Goal: Task Accomplishment & Management: Manage account settings

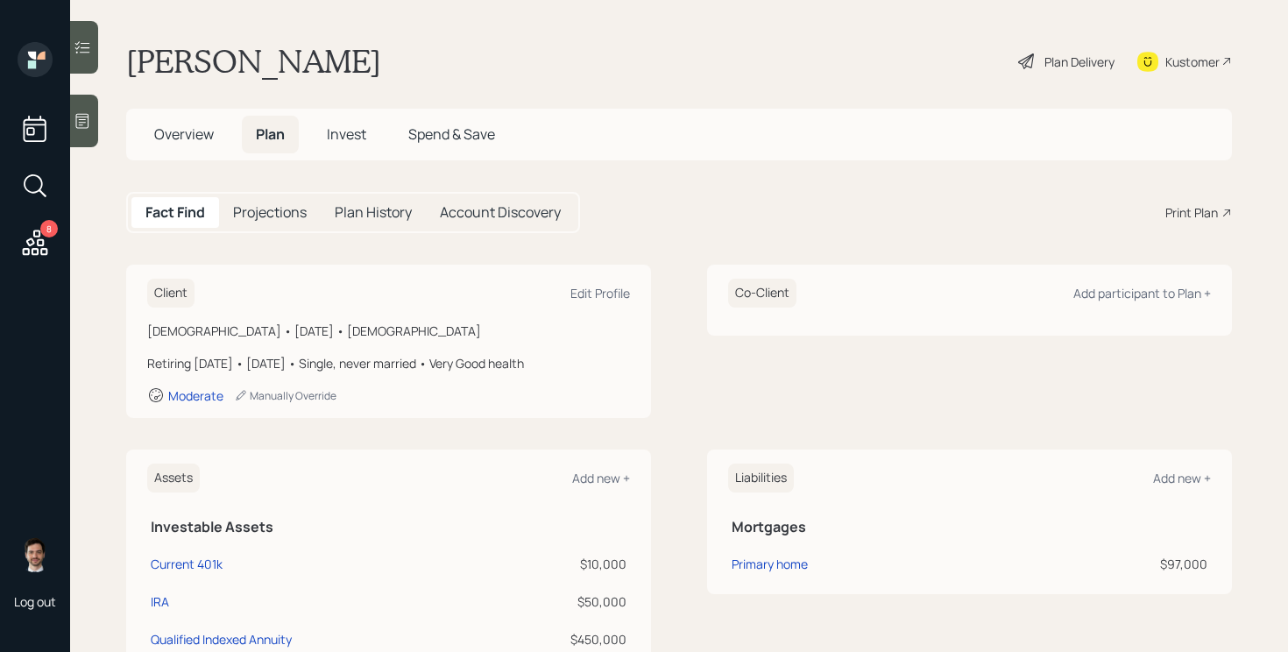
click at [1056, 60] on div "Plan Delivery" at bounding box center [1079, 62] width 70 height 18
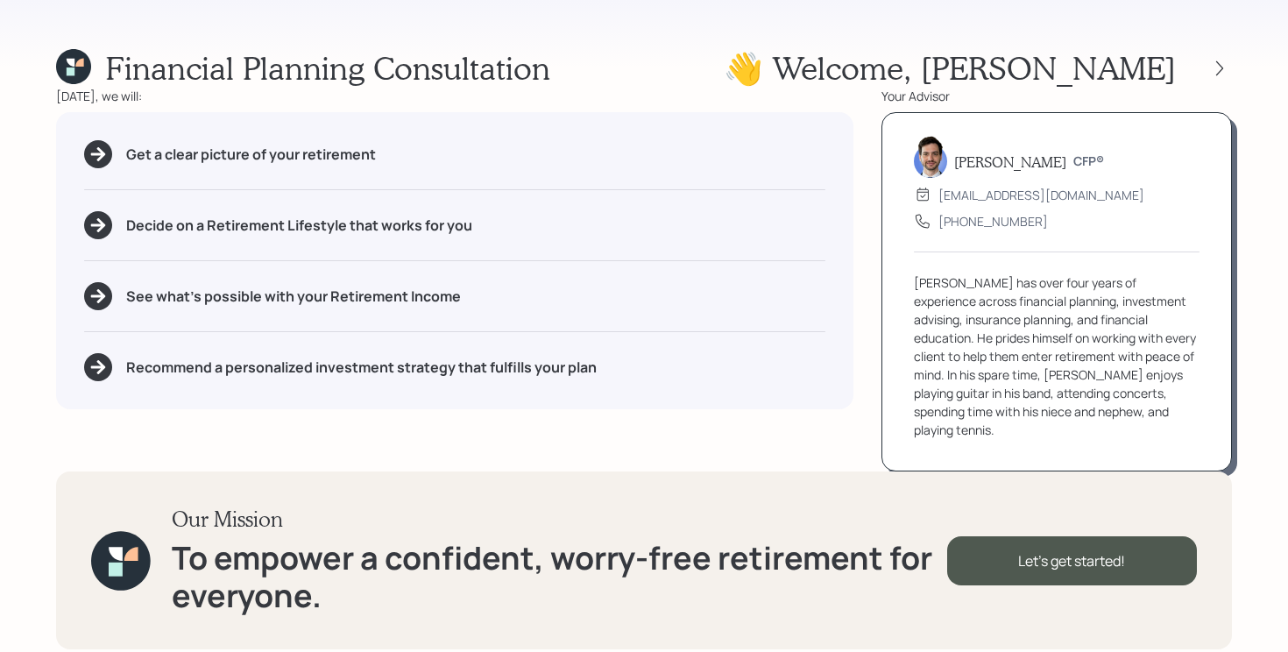
click at [1232, 68] on div "Financial Planning Consultation 👋 Welcome , [PERSON_NAME] [DATE], we will: Get …" at bounding box center [644, 326] width 1288 height 652
click at [1214, 67] on icon at bounding box center [1220, 69] width 18 height 18
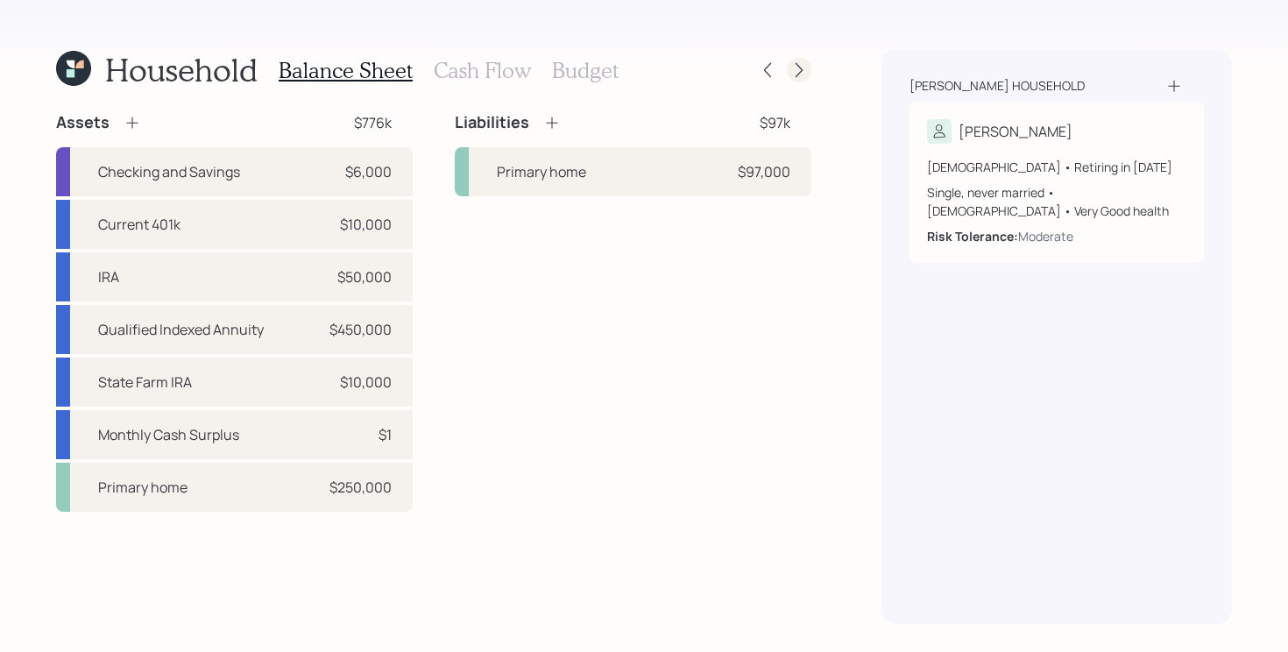
click at [793, 70] on icon at bounding box center [799, 70] width 18 height 18
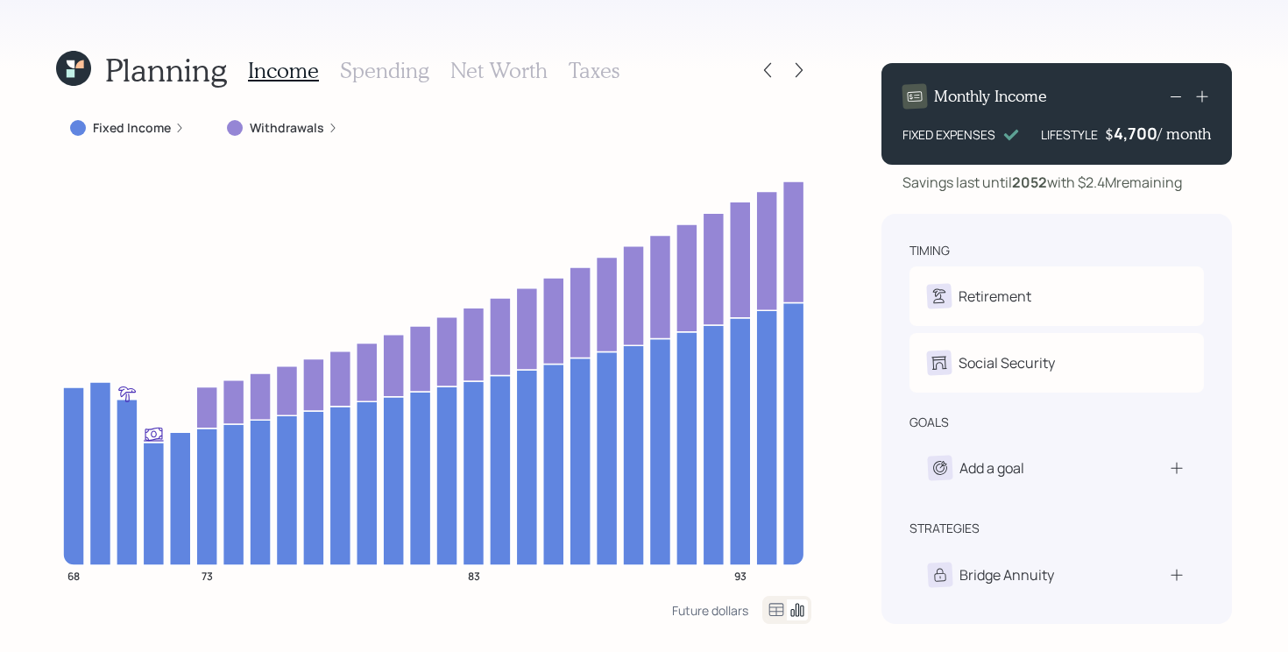
click at [793, 70] on icon at bounding box center [799, 70] width 18 height 18
